Goal: Task Accomplishment & Management: Manage account settings

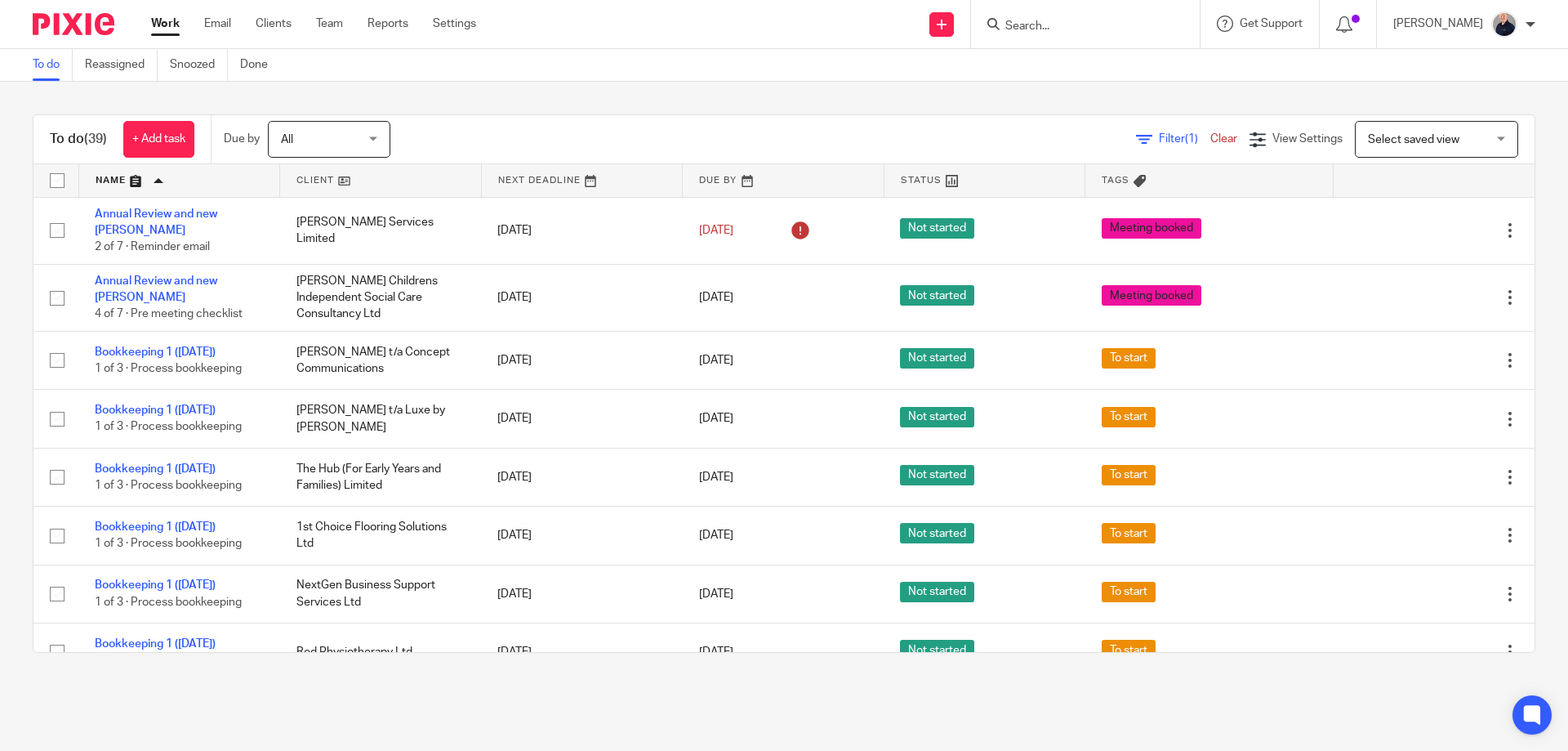
click at [231, 669] on div "To do (39) + Add task Due by All All Today Tomorrow This week Next week This mo…" at bounding box center [784, 383] width 1568 height 604
click at [127, 720] on main "To do Reassigned Snoozed Done To do (39) + Add task Due by All All Today Tomorr…" at bounding box center [784, 376] width 1568 height 751
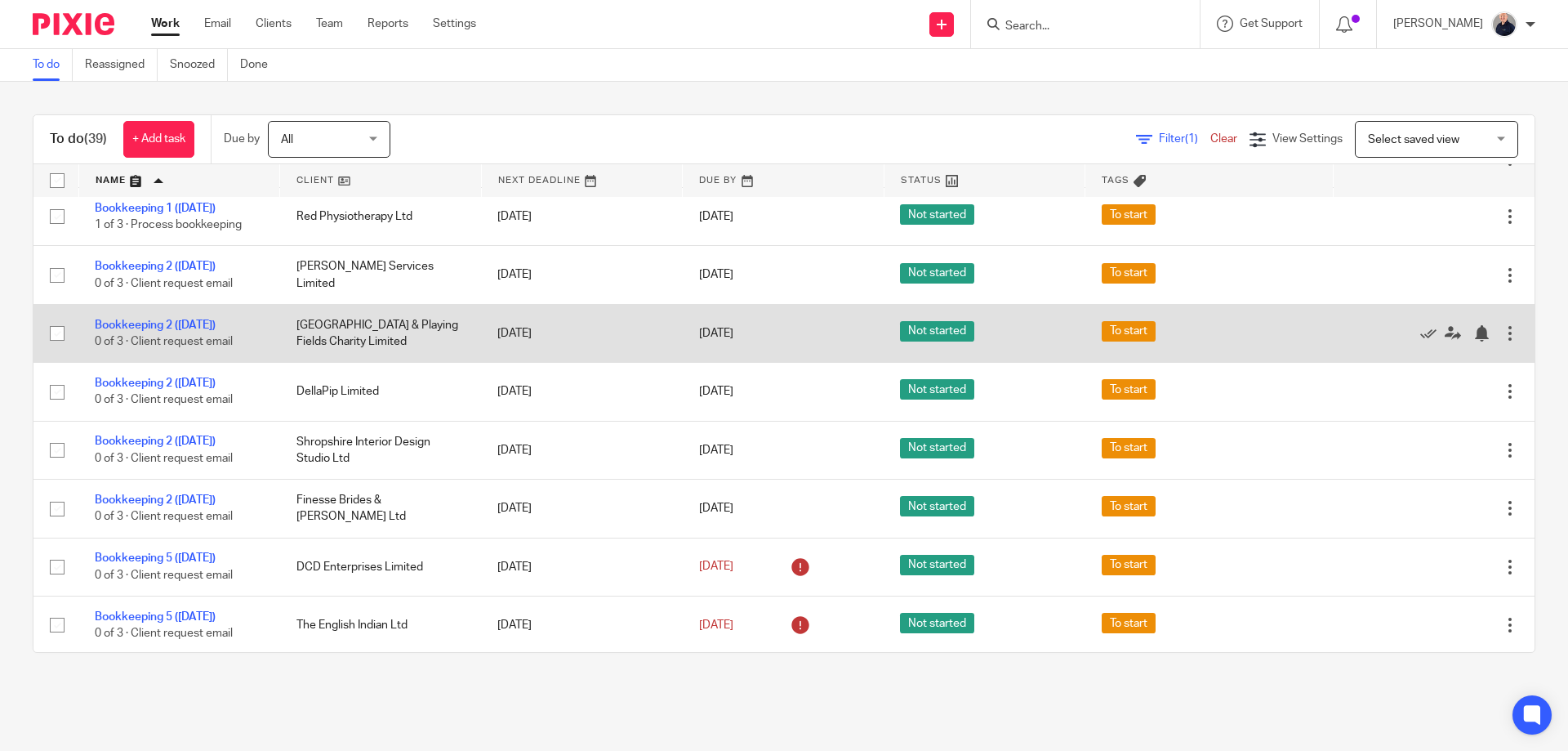
scroll to position [653, 0]
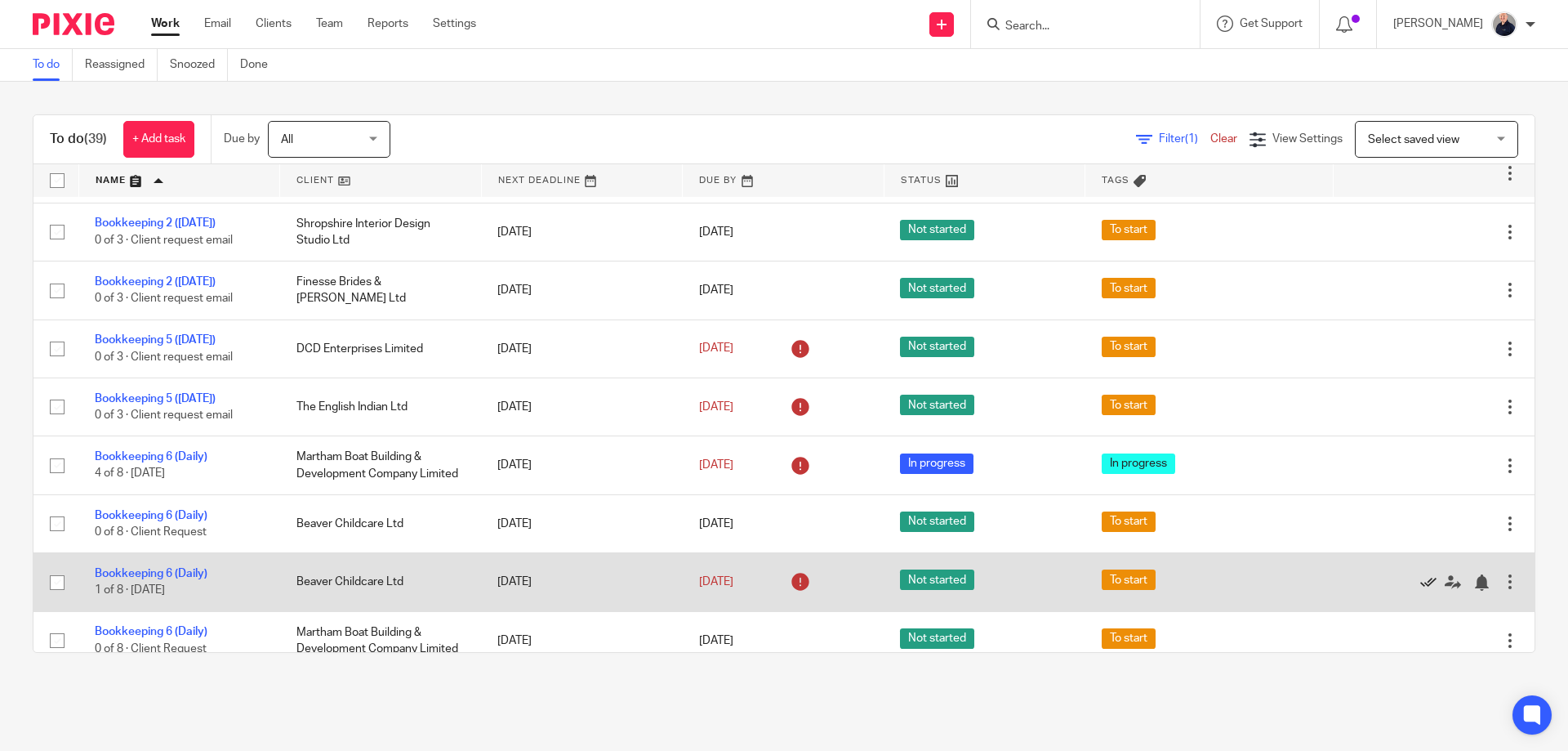
click at [1420, 575] on icon at bounding box center [1428, 582] width 17 height 17
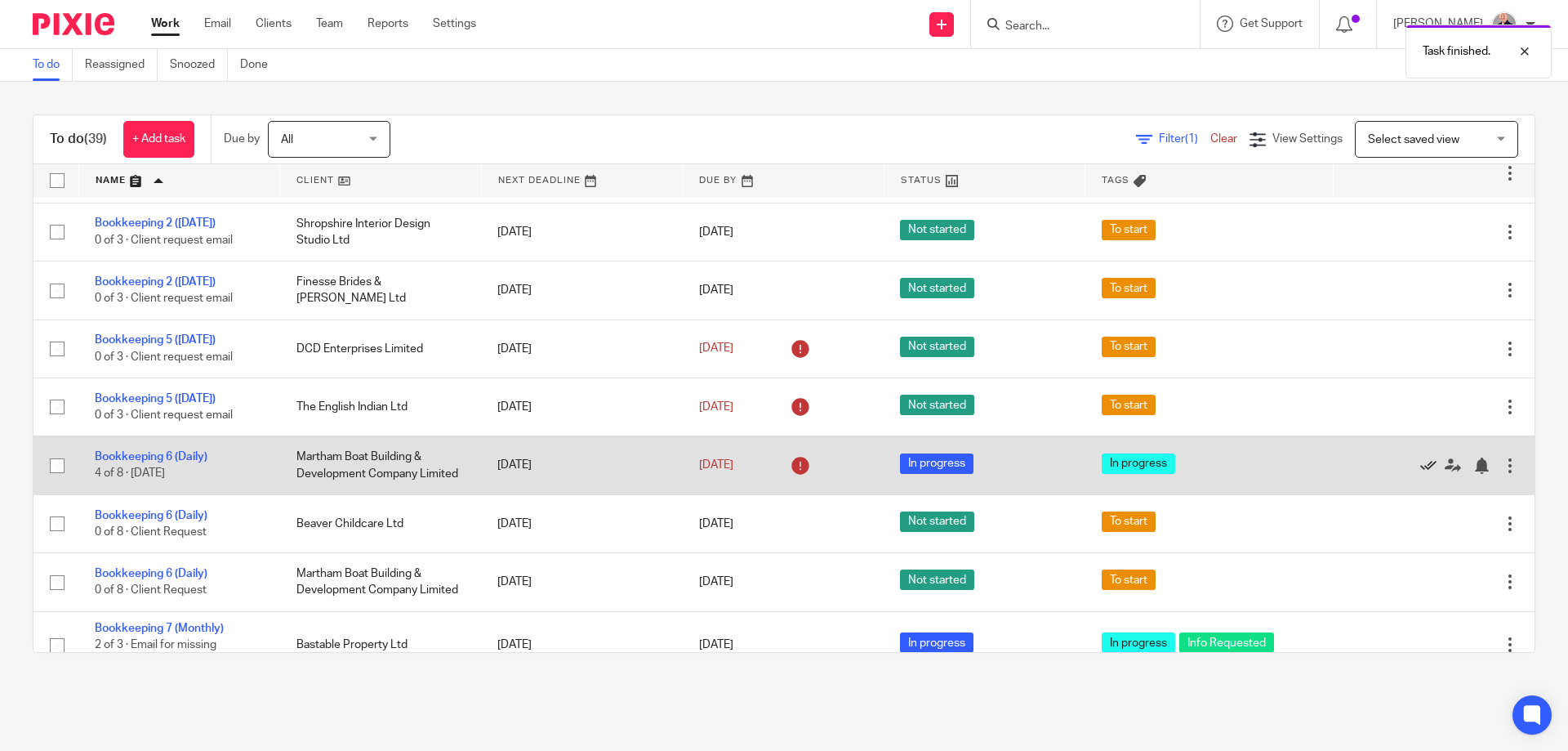
click at [1420, 457] on icon at bounding box center [1428, 465] width 17 height 17
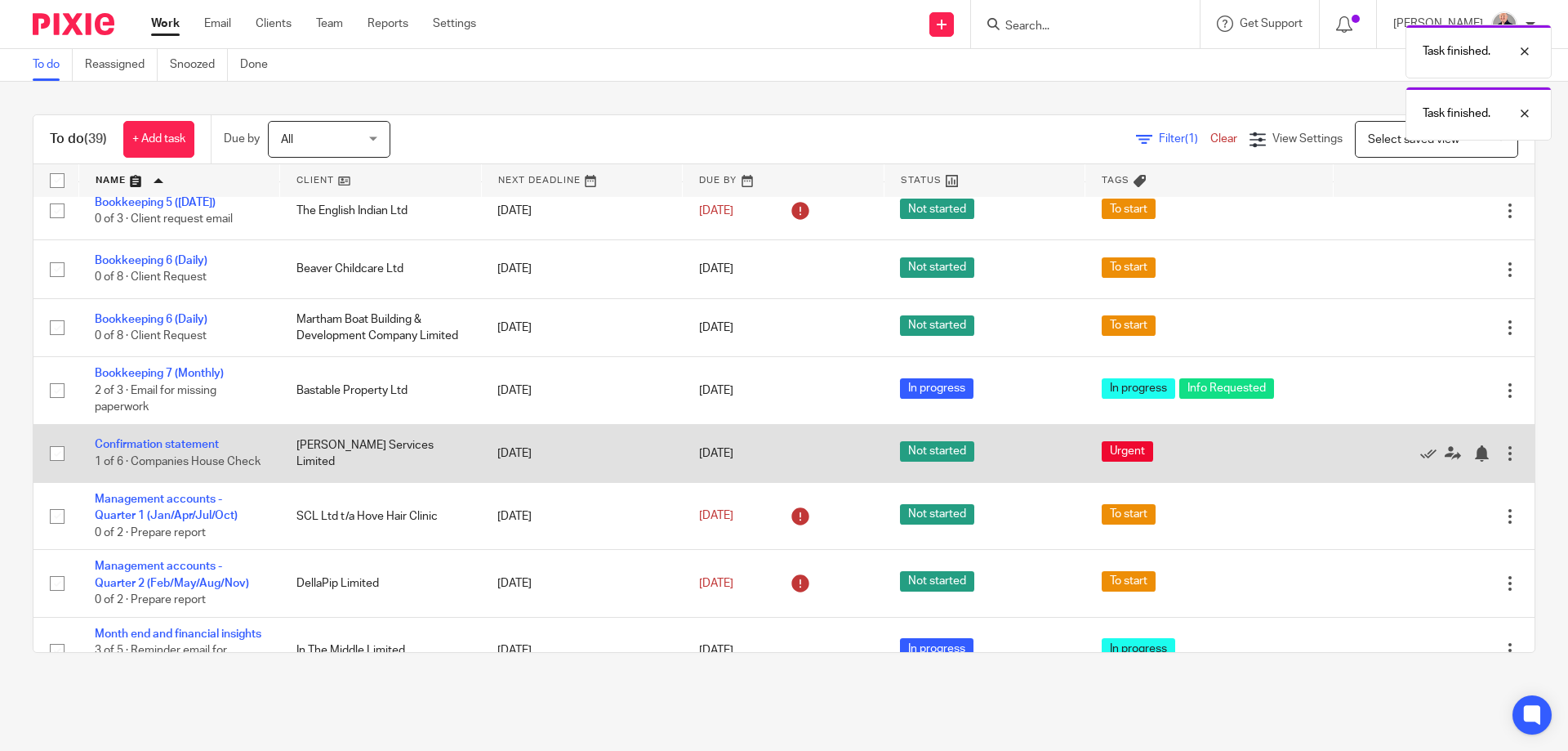
scroll to position [872, 0]
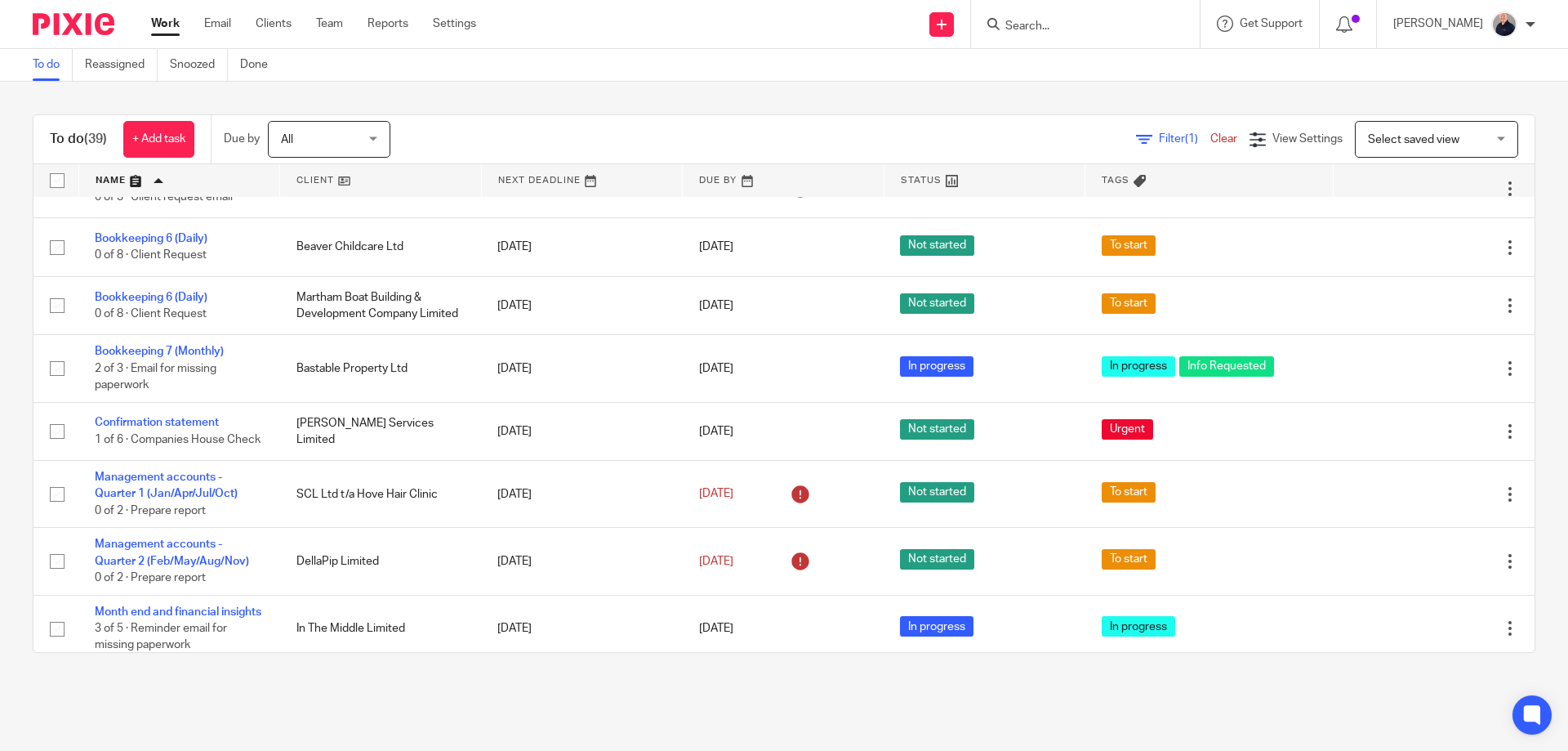
drag, startPoint x: 323, startPoint y: 749, endPoint x: 338, endPoint y: 749, distance: 15.0
click at [337, 744] on main "To do Reassigned Snoozed Done To do (39) + Add task Due by All All Today Tomorr…" at bounding box center [784, 376] width 1568 height 751
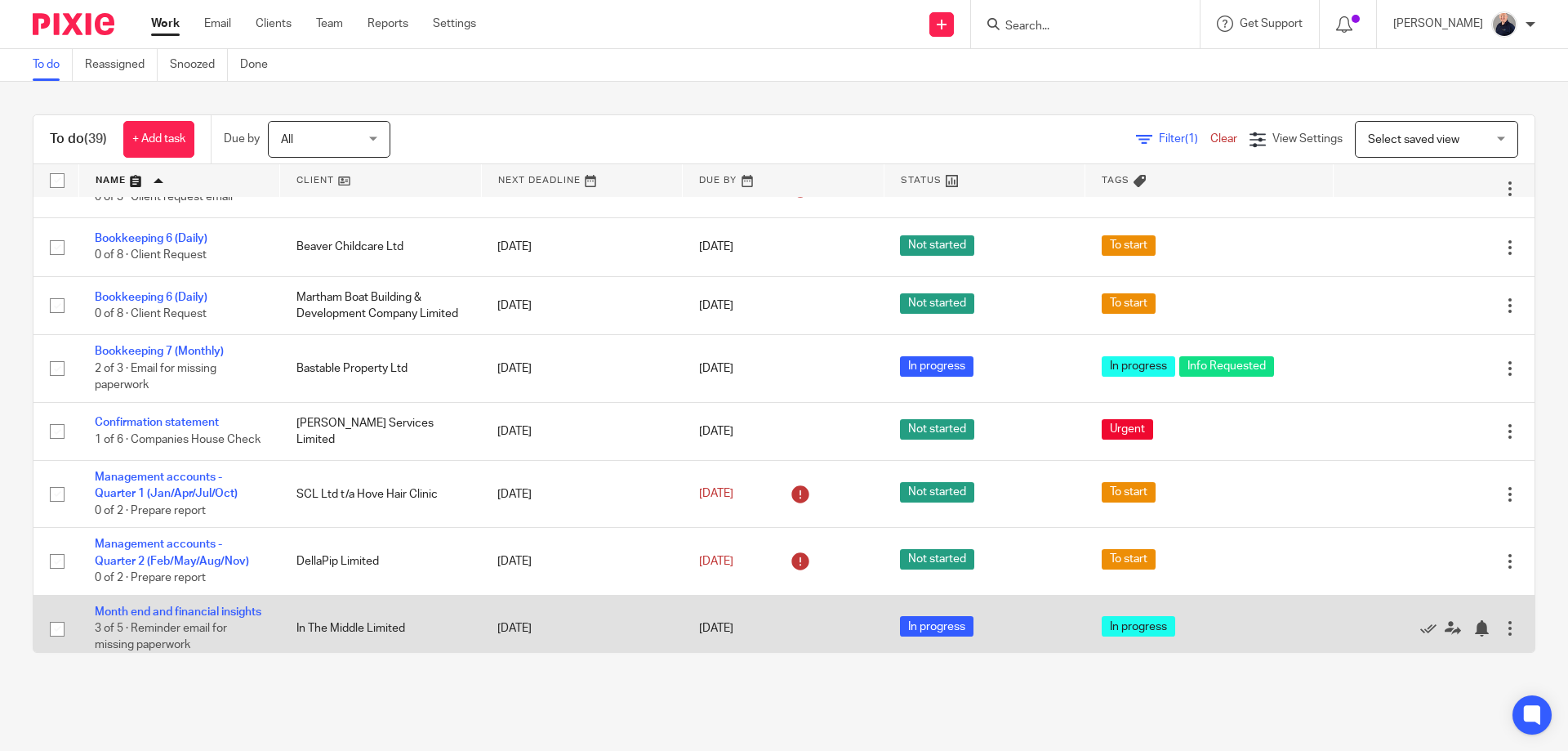
scroll to position [1089, 0]
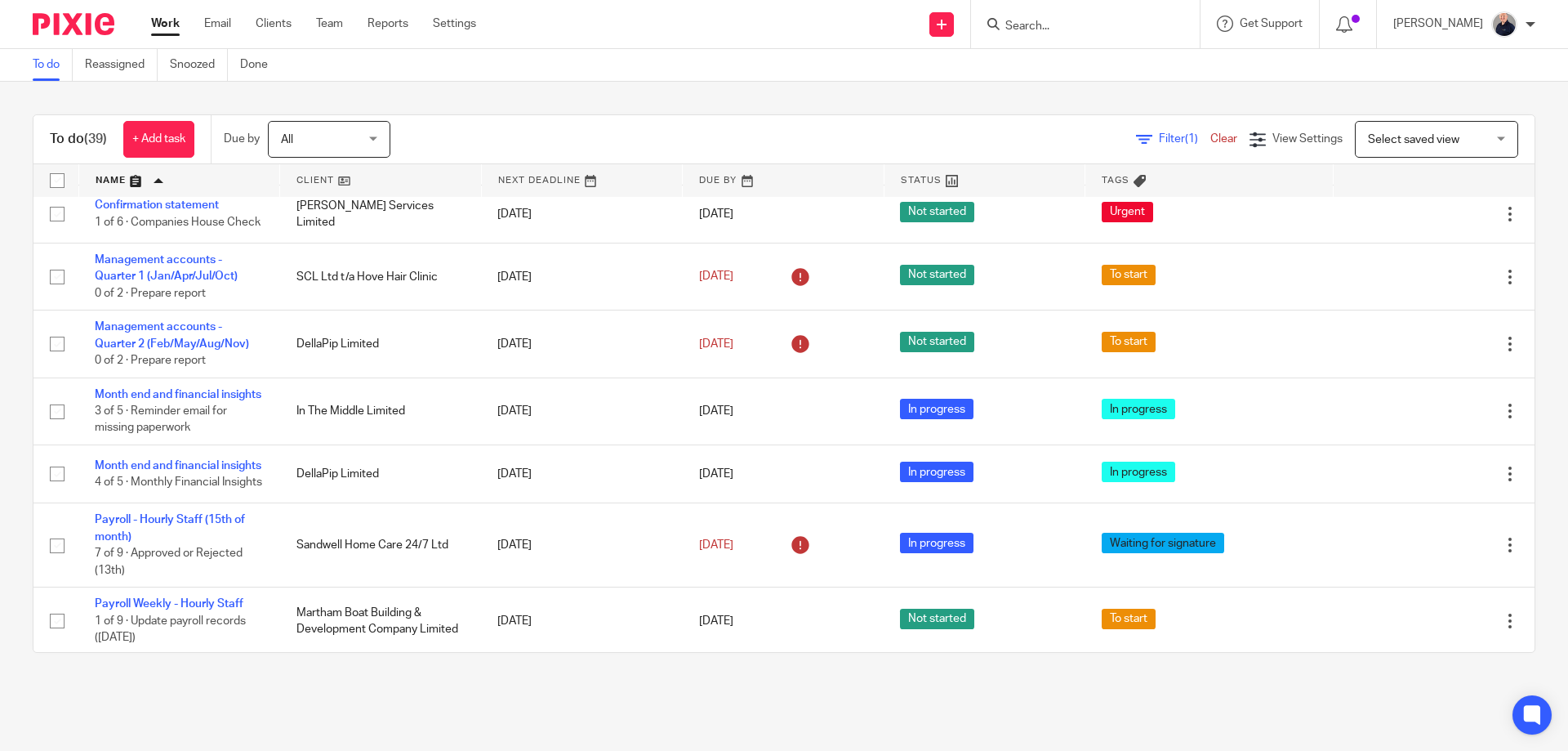
click at [167, 691] on main "To do Reassigned Snoozed Done To do (39) + Add task Due by All All Today Tomorr…" at bounding box center [784, 376] width 1568 height 751
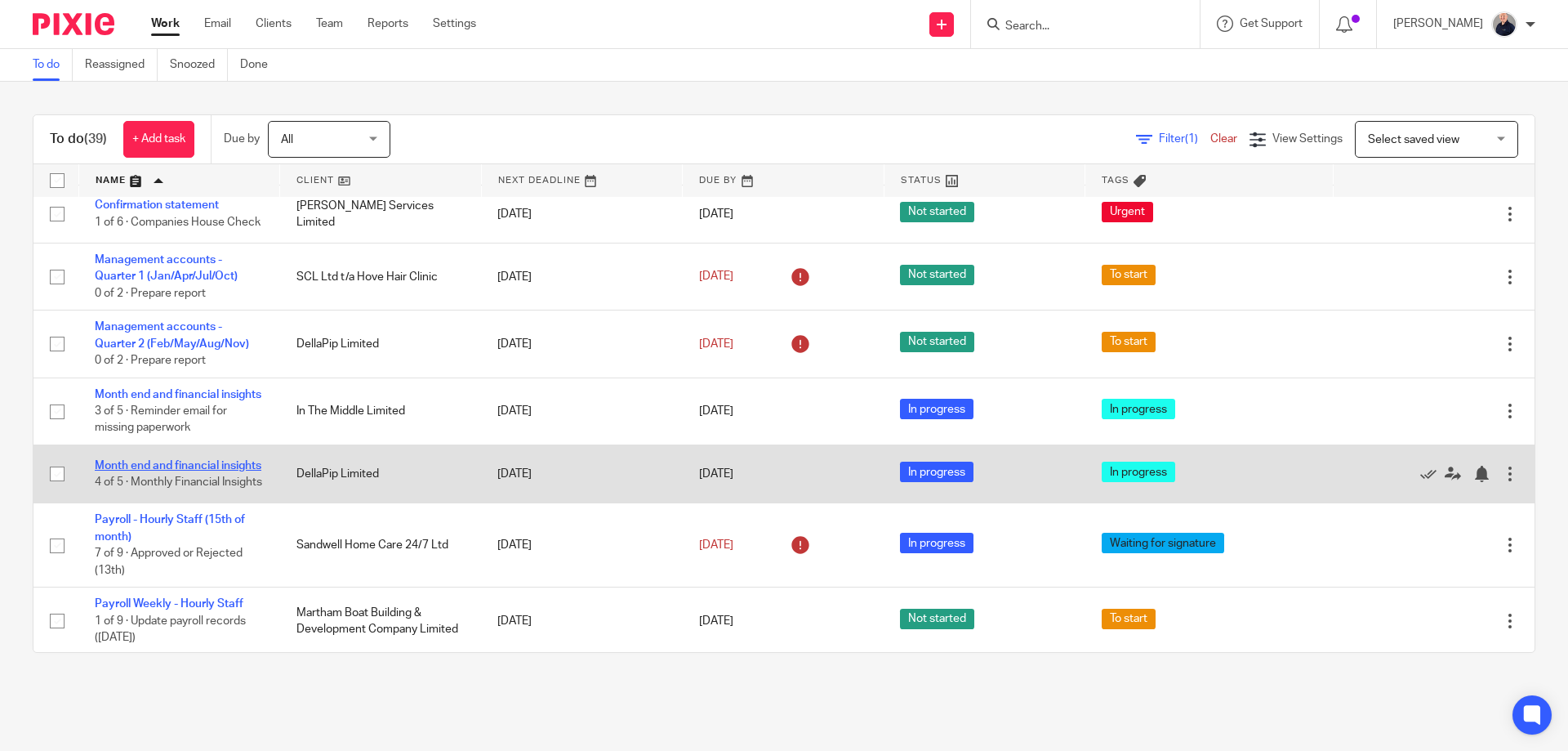
click at [138, 471] on link "Month end and financial insights" at bounding box center [177, 466] width 166 height 12
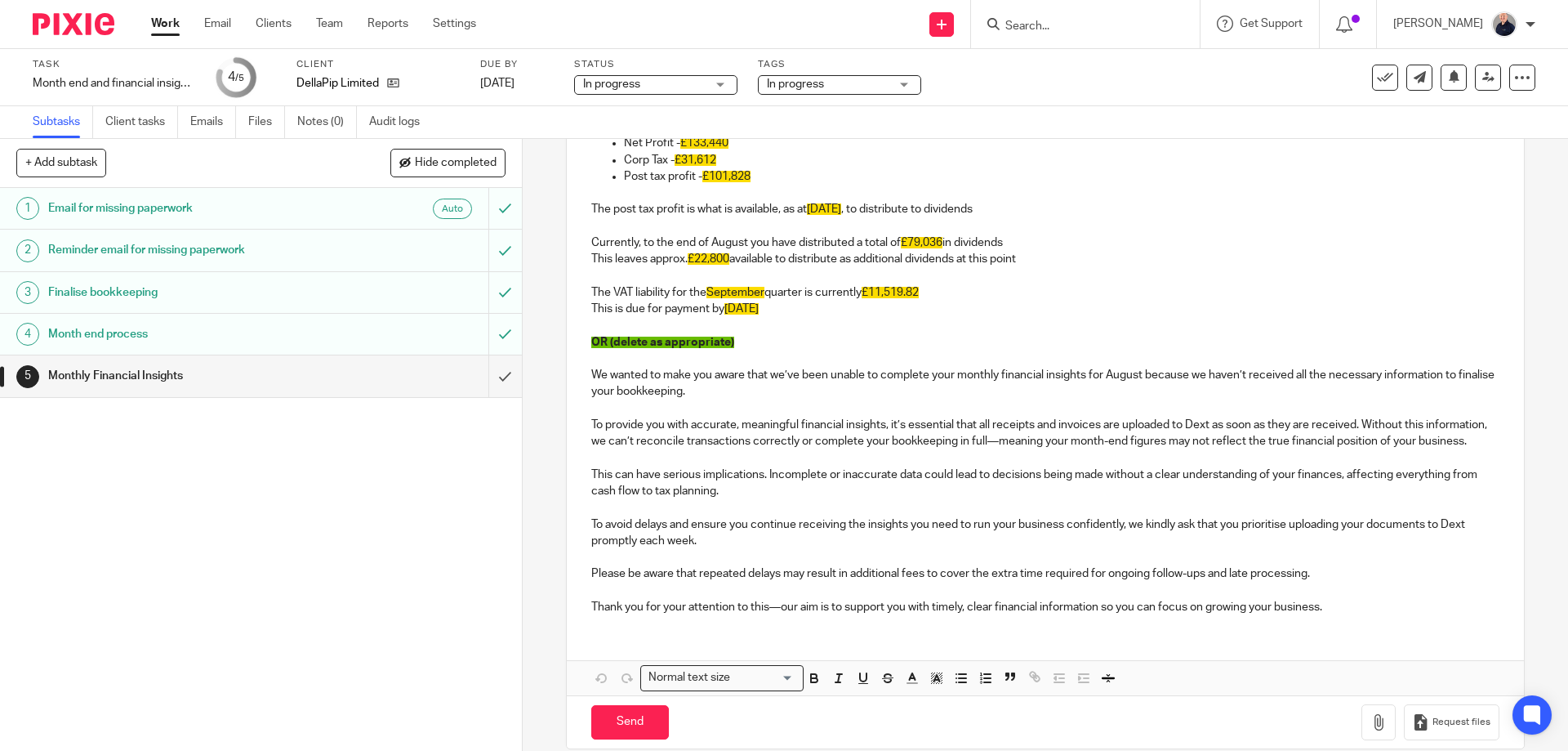
scroll to position [436, 0]
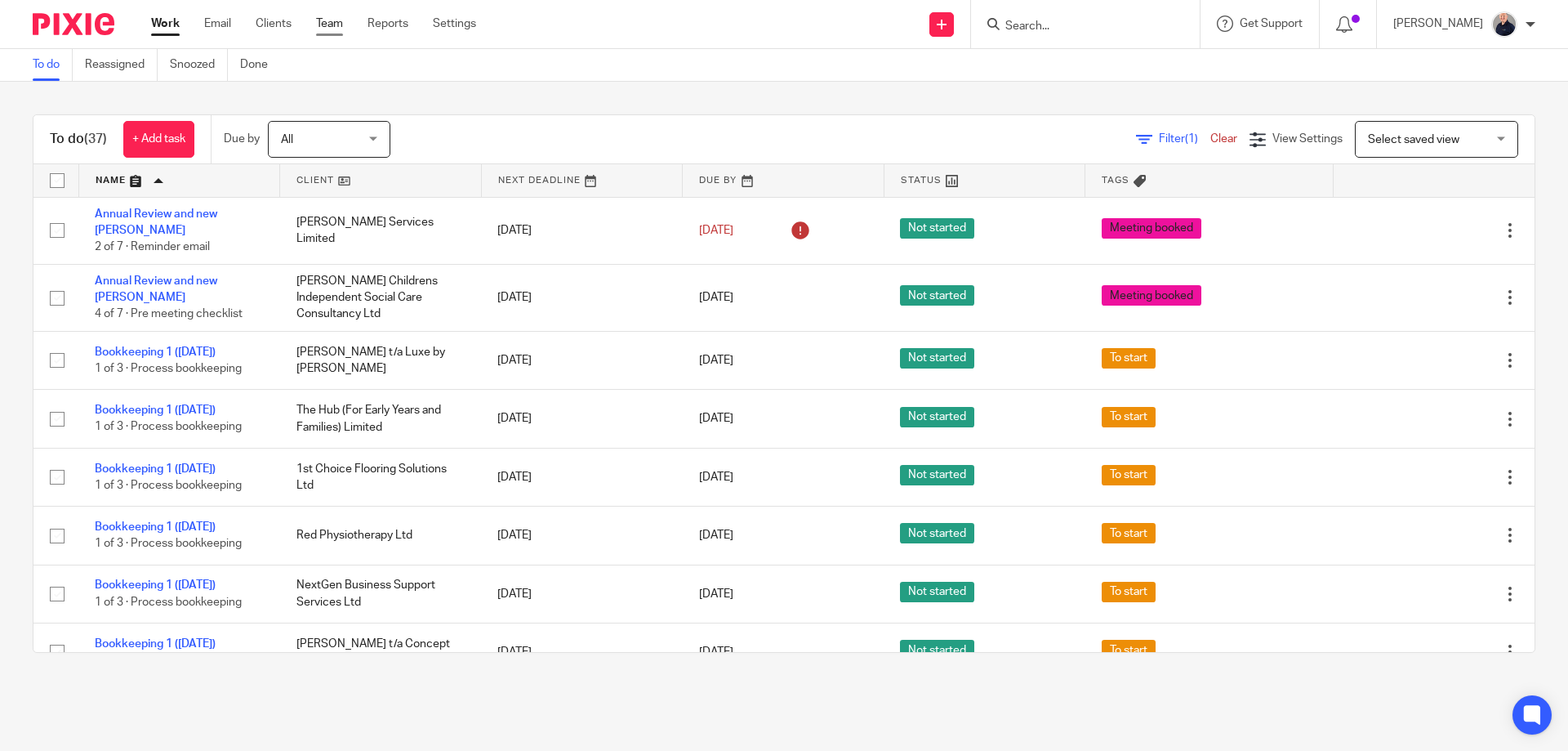
drag, startPoint x: 334, startPoint y: 25, endPoint x: 334, endPoint y: 35, distance: 10.0
click at [336, 25] on link "Team" at bounding box center [329, 24] width 27 height 17
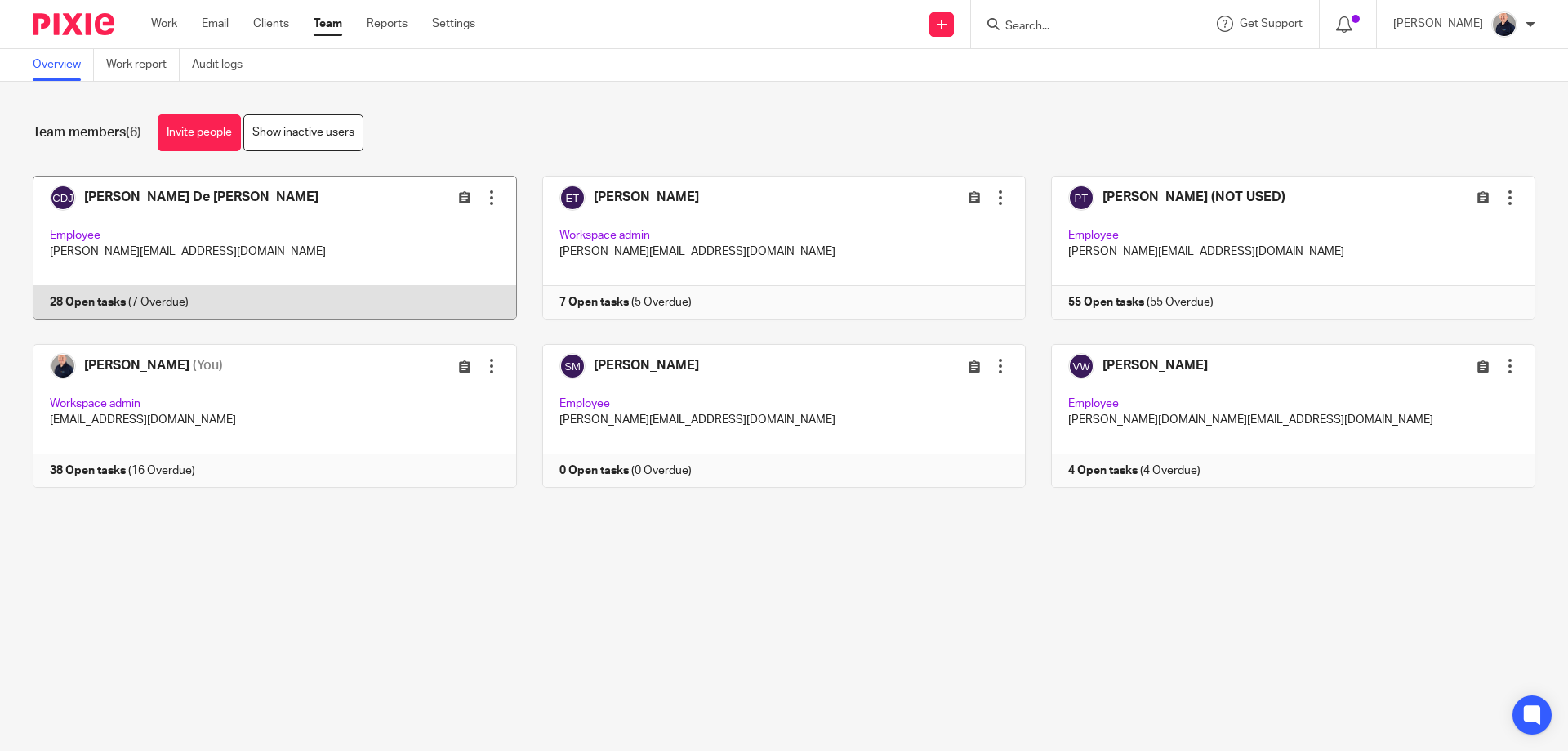
click at [357, 245] on link at bounding box center [261, 247] width 509 height 144
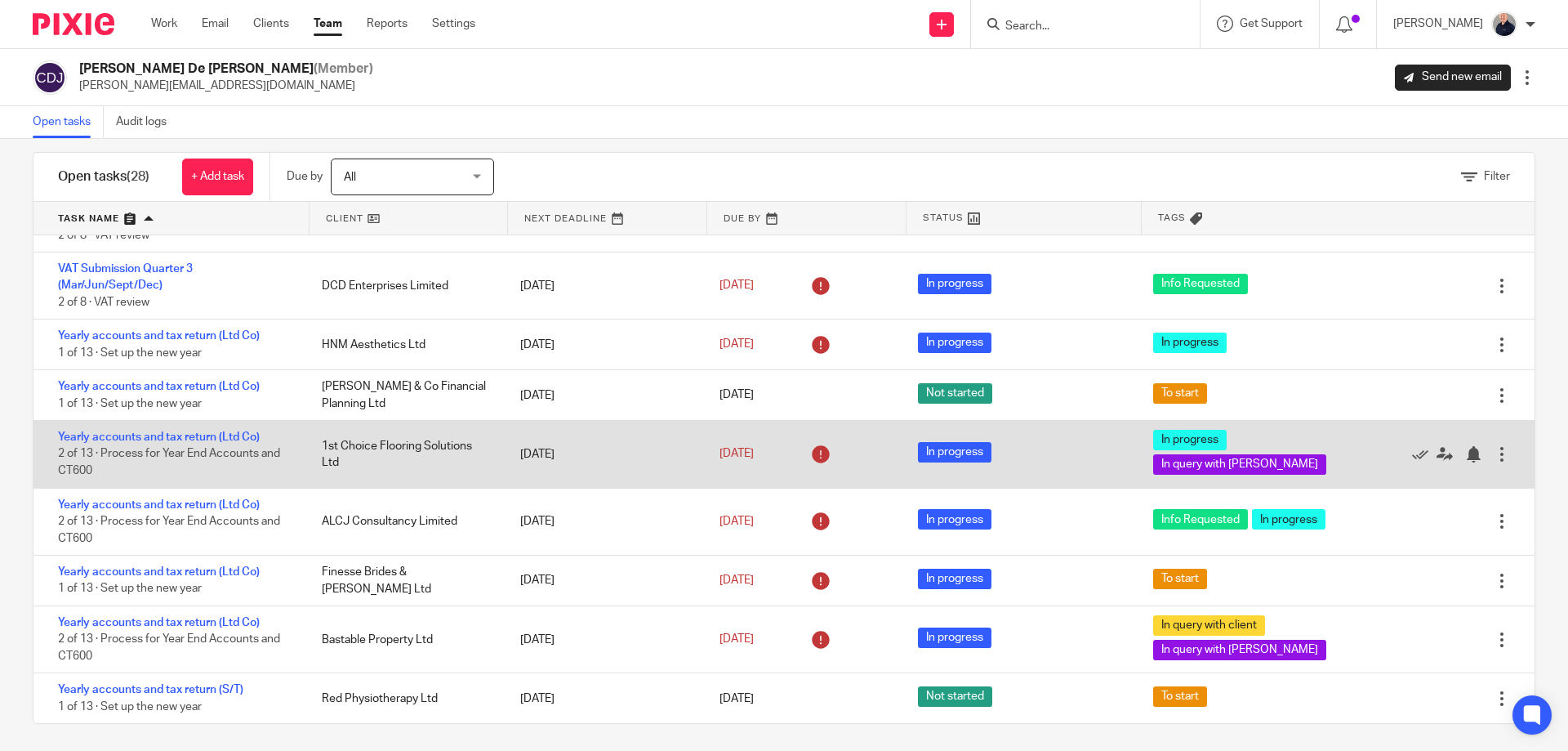
scroll to position [26, 0]
